Goal: Task Accomplishment & Management: Complete application form

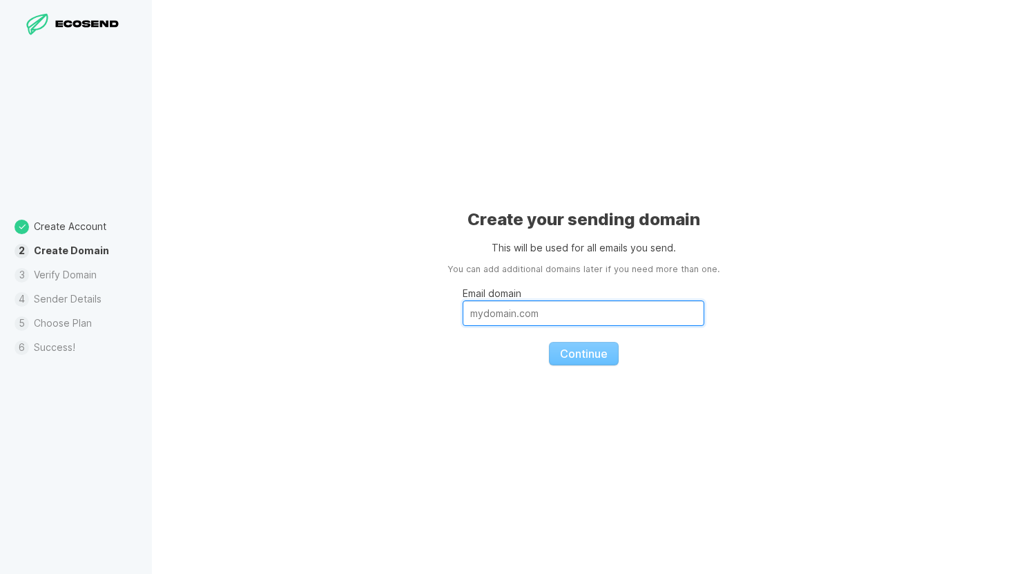
click at [522, 303] on input "Email domain" at bounding box center [584, 313] width 242 height 26
click at [106, 22] on icon at bounding box center [106, 24] width 9 height 7
click at [104, 41] on div "Create Account Create Domain Verify Domain Sender Details Choose Plan Success!" at bounding box center [76, 287] width 152 height 574
click at [612, 338] on fieldset "Email domain Continue" at bounding box center [584, 320] width 242 height 89
click at [602, 358] on fieldset "Email domain Continue" at bounding box center [584, 320] width 242 height 89
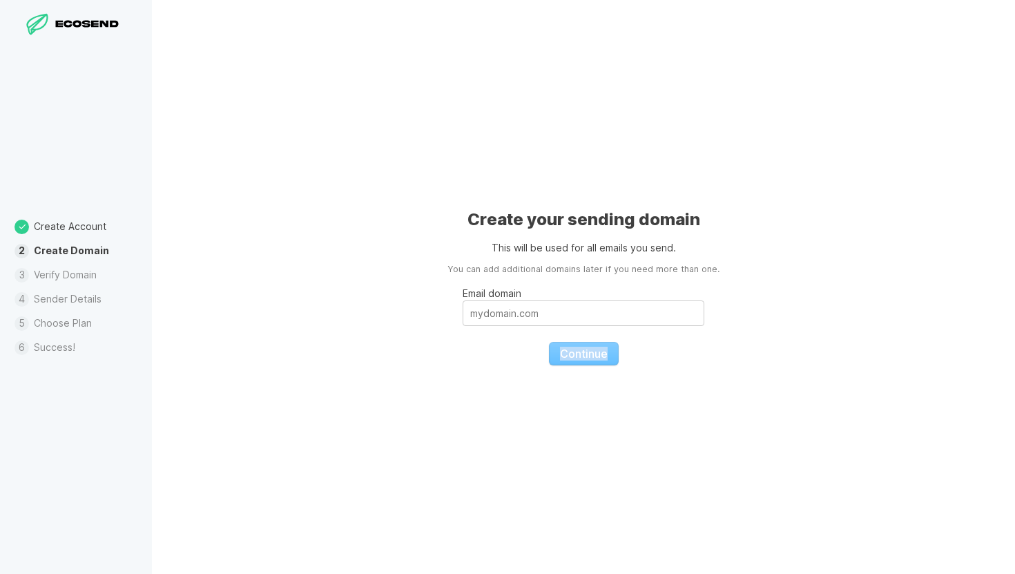
click at [602, 358] on fieldset "Email domain Continue" at bounding box center [584, 320] width 242 height 89
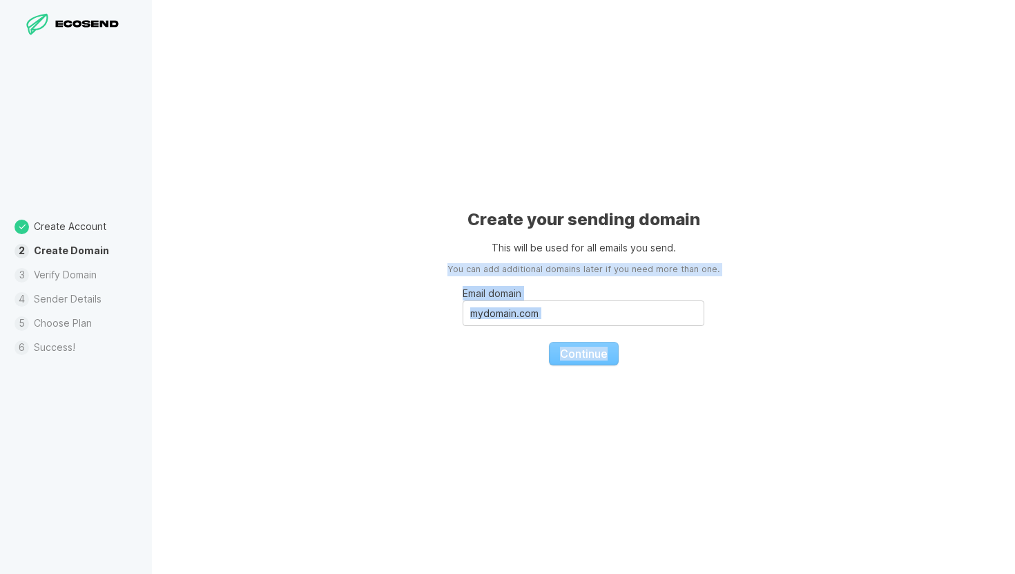
drag, startPoint x: 602, startPoint y: 358, endPoint x: 259, endPoint y: 130, distance: 411.5
click at [269, 140] on div "Create your sending domain This will be used for all emails you send. You can a…" at bounding box center [583, 287] width 863 height 574
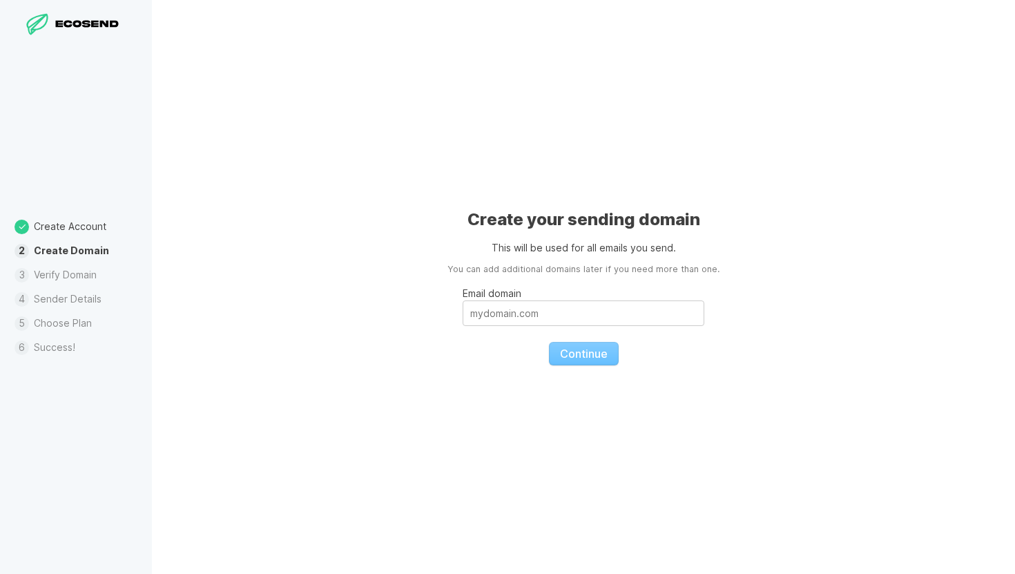
click at [198, 95] on div "Create your sending domain This will be used for all emails you send. You can a…" at bounding box center [583, 287] width 863 height 574
click at [72, 262] on li "Create Domain" at bounding box center [76, 251] width 152 height 24
click at [72, 287] on li "Sender Details" at bounding box center [76, 299] width 152 height 24
click at [73, 326] on li "Choose Plan" at bounding box center [76, 323] width 152 height 24
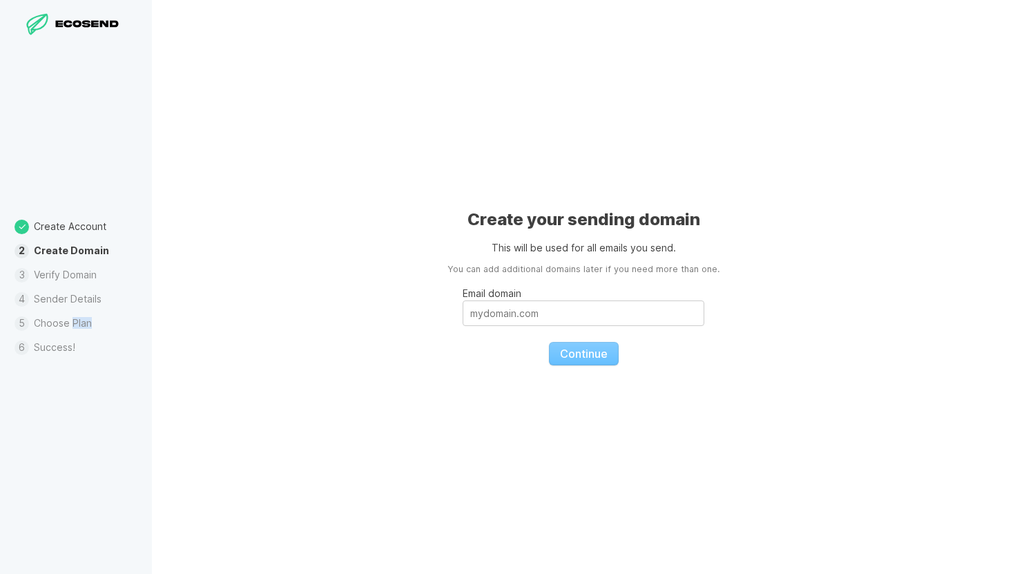
click at [73, 326] on li "Choose Plan" at bounding box center [76, 323] width 152 height 24
